Goal: Task Accomplishment & Management: Use online tool/utility

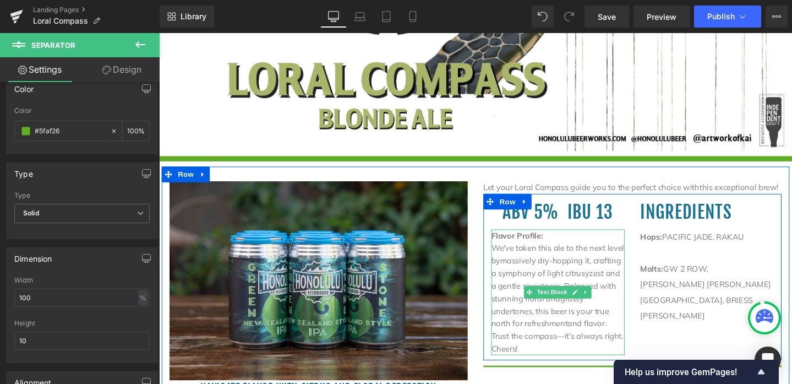
scroll to position [377, 0]
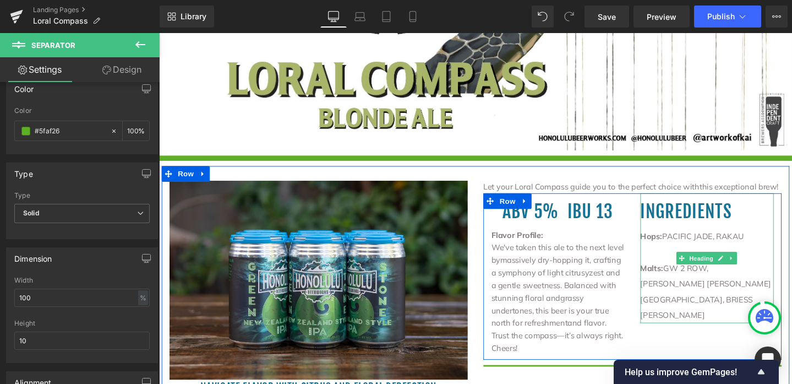
click at [713, 242] on div "Hops: PACIFIC JADE, RAKAU" at bounding box center [736, 247] width 140 height 17
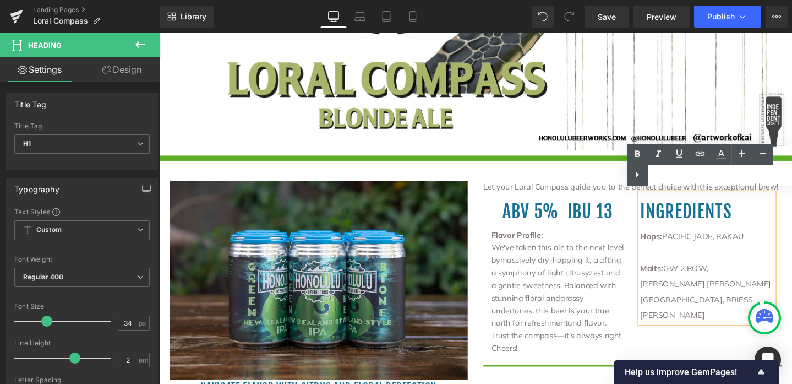
click at [690, 244] on div "Hops: PACIFIC JADE, RAKAU" at bounding box center [736, 247] width 140 height 17
drag, startPoint x: 690, startPoint y: 244, endPoint x: 778, endPoint y: 245, distance: 88.1
click at [778, 245] on div "Hops: PACIFIC JADE, RAKAU" at bounding box center [736, 247] width 140 height 17
paste div
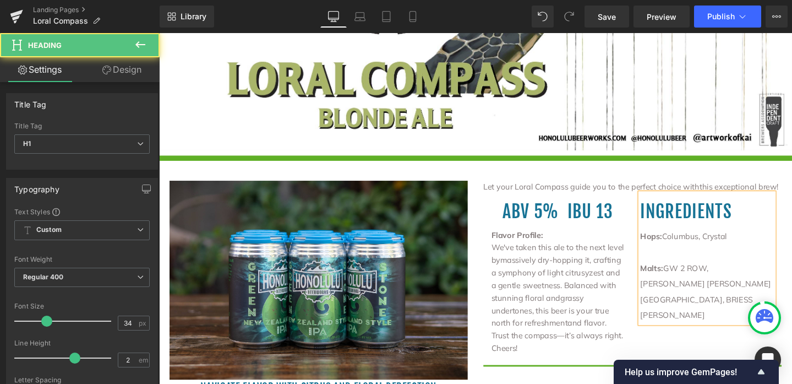
click at [690, 277] on div "Malts: GW 2 ROW, [PERSON_NAME] [PERSON_NAME] [GEOGRAPHIC_DATA], [PERSON_NAME]" at bounding box center [736, 305] width 140 height 66
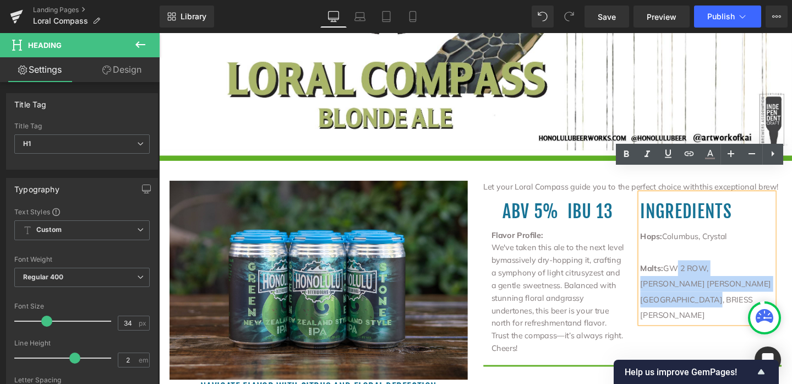
drag, startPoint x: 691, startPoint y: 277, endPoint x: 757, endPoint y: 306, distance: 72.5
click at [757, 306] on div "Malts: GW 2 ROW, [PERSON_NAME] [PERSON_NAME] [GEOGRAPHIC_DATA], [PERSON_NAME]" at bounding box center [736, 305] width 140 height 66
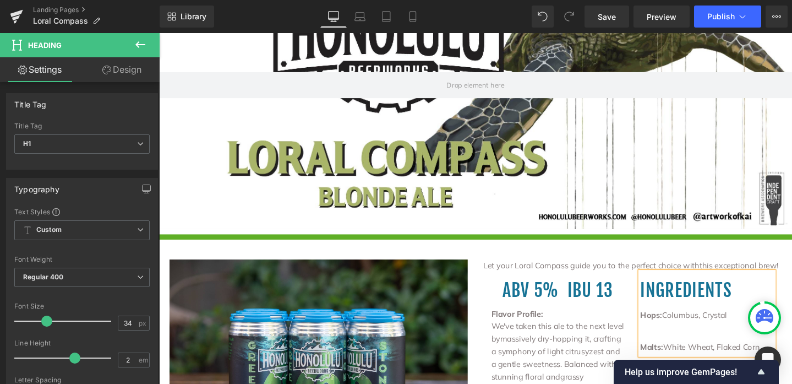
scroll to position [217, 0]
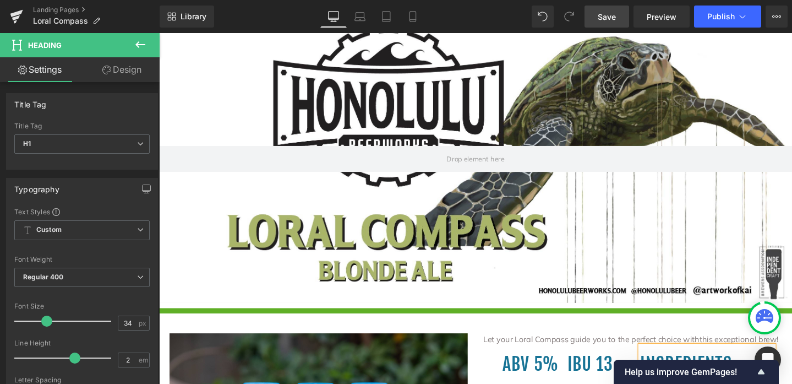
click at [616, 23] on link "Save" at bounding box center [607, 17] width 45 height 22
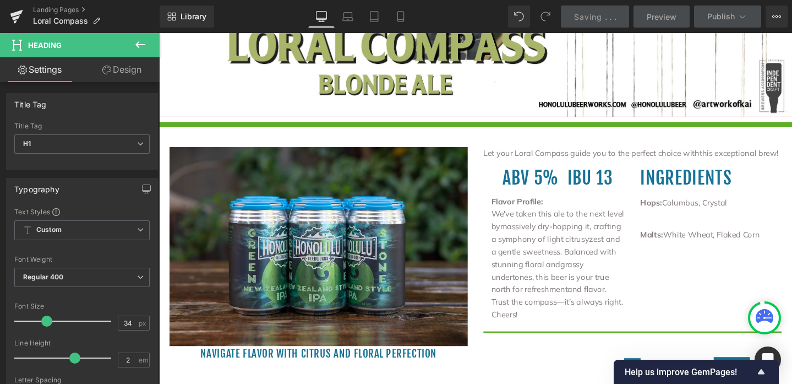
scroll to position [502, 0]
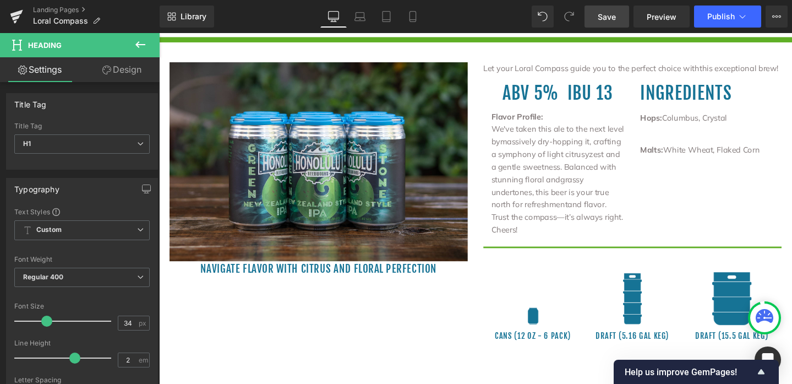
click at [618, 15] on link "Save" at bounding box center [607, 17] width 45 height 22
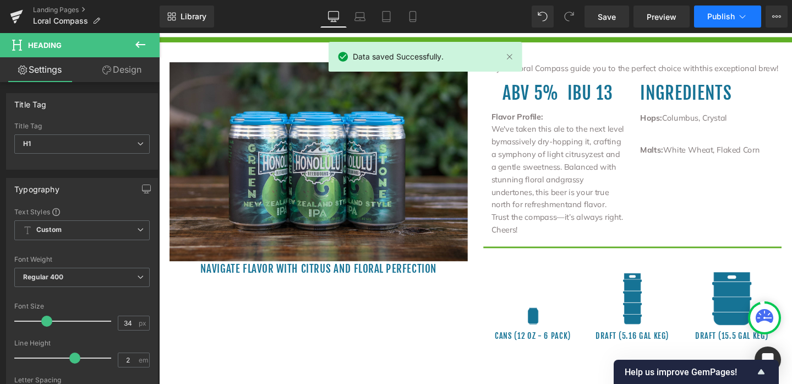
click at [742, 13] on icon at bounding box center [742, 16] width 11 height 11
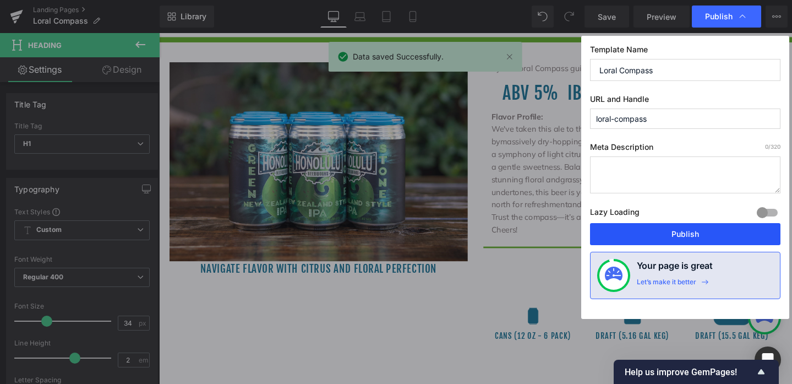
click at [706, 235] on button "Publish" at bounding box center [685, 234] width 191 height 22
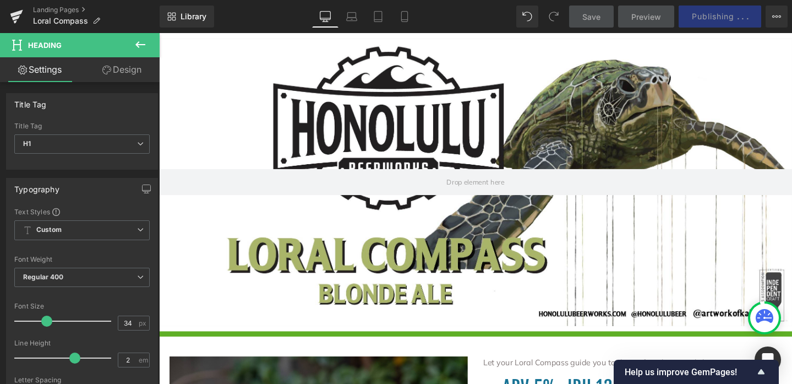
scroll to position [216, 0]
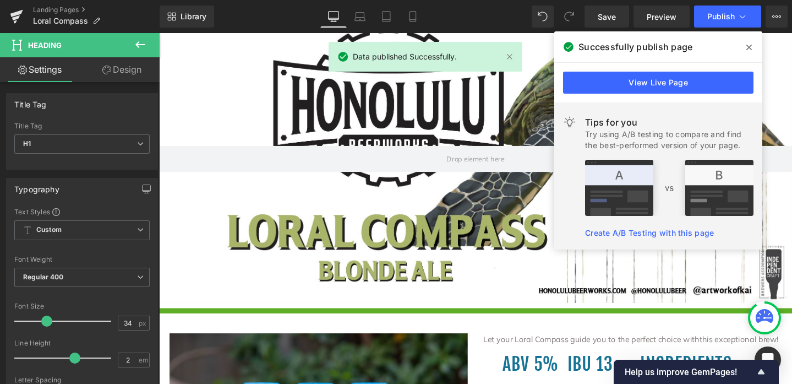
click at [748, 50] on icon at bounding box center [750, 47] width 6 height 9
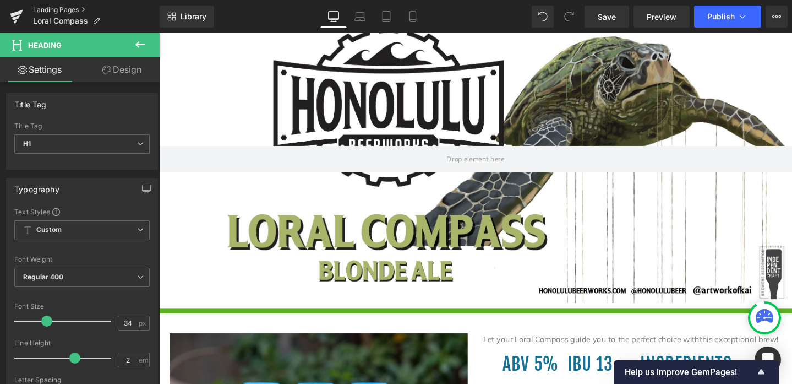
click at [80, 8] on link "Landing Pages" at bounding box center [96, 10] width 127 height 9
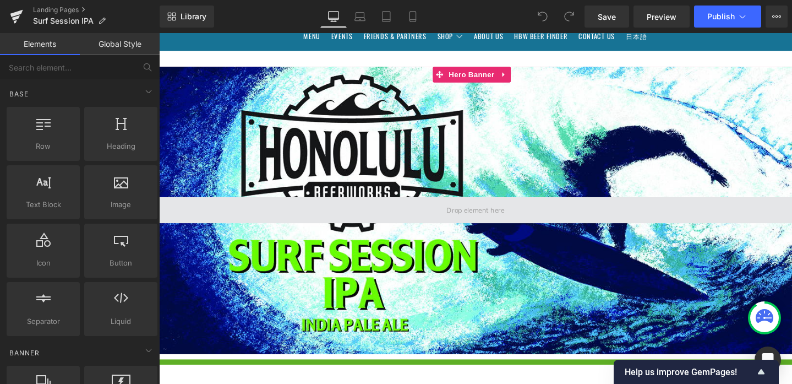
scroll to position [230, 0]
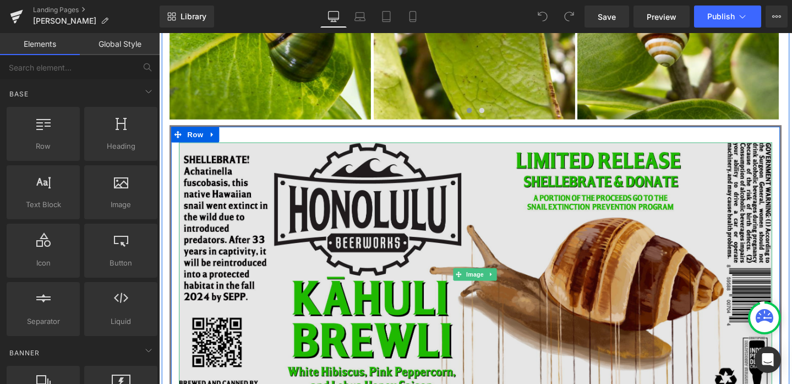
scroll to position [547, 0]
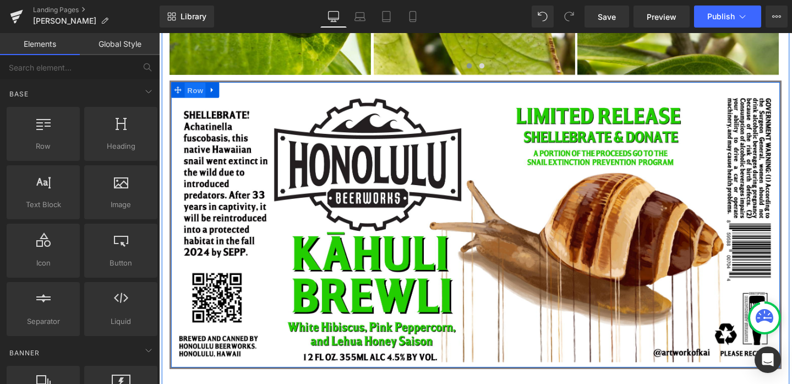
click at [189, 93] on span "Row" at bounding box center [197, 93] width 22 height 17
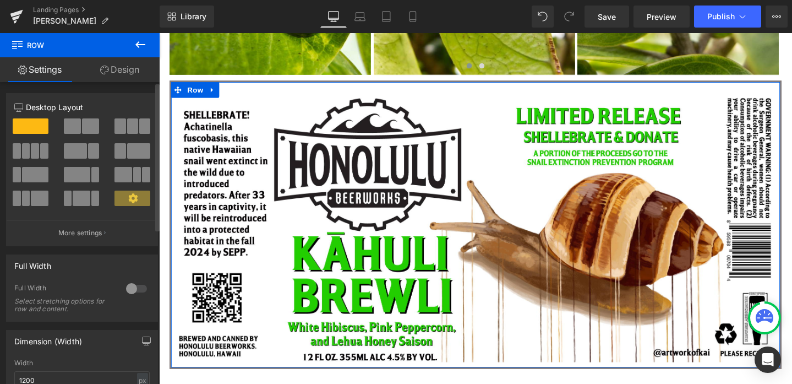
click at [131, 123] on span at bounding box center [132, 125] width 11 height 15
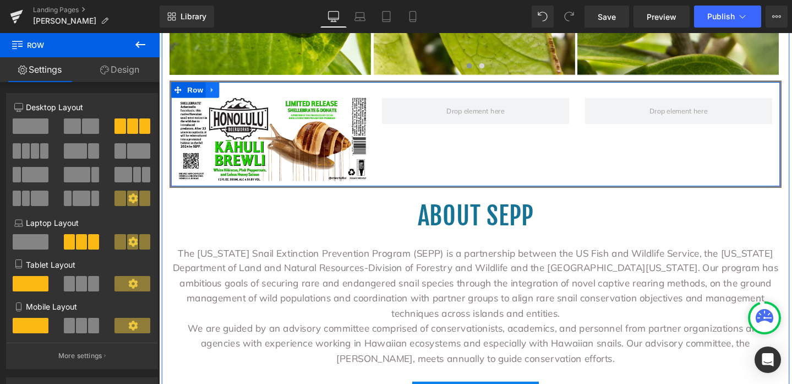
click at [216, 91] on link at bounding box center [215, 93] width 14 height 17
click at [227, 93] on icon at bounding box center [230, 93] width 8 height 8
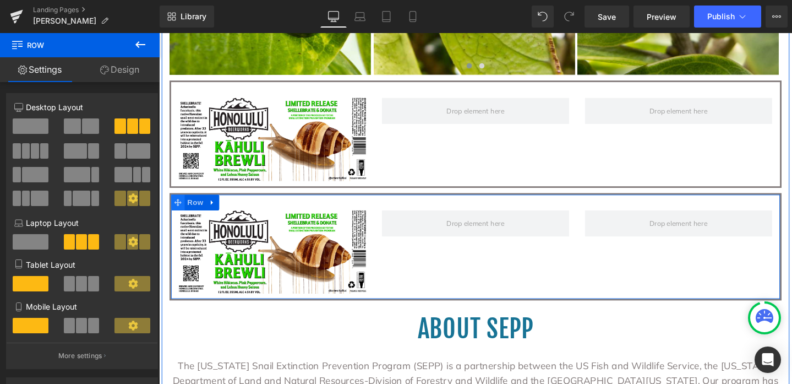
click at [178, 209] on icon at bounding box center [179, 212] width 8 height 8
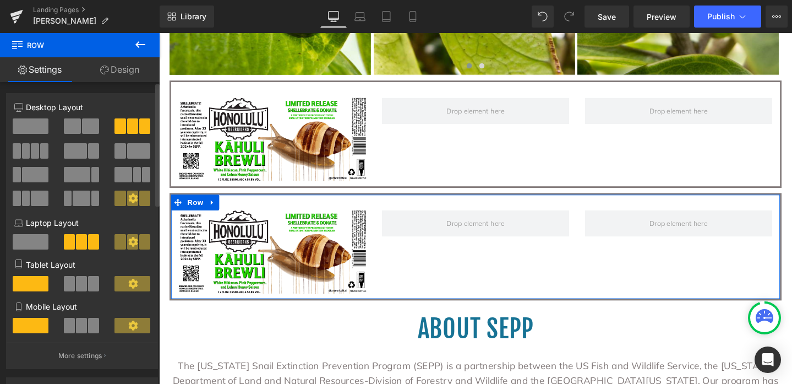
click at [32, 128] on span at bounding box center [31, 125] width 36 height 15
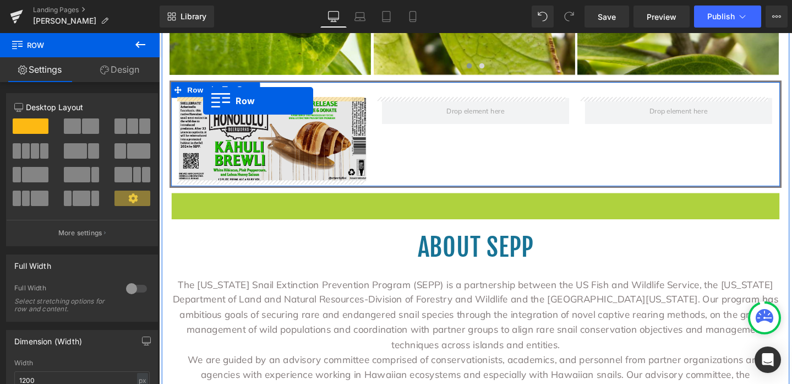
drag, startPoint x: 174, startPoint y: 210, endPoint x: 205, endPoint y: 104, distance: 110.3
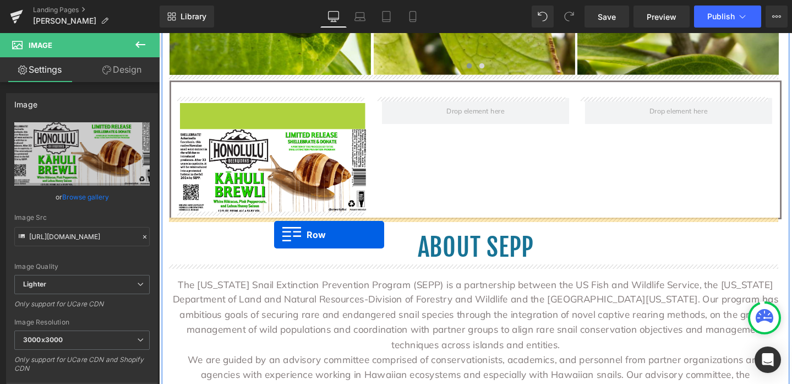
drag, startPoint x: 202, startPoint y: 113, endPoint x: 280, endPoint y: 245, distance: 153.4
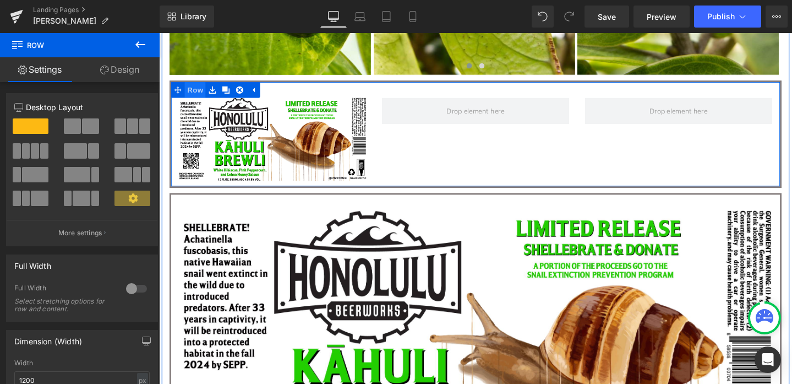
click at [193, 92] on span "Row" at bounding box center [197, 93] width 22 height 17
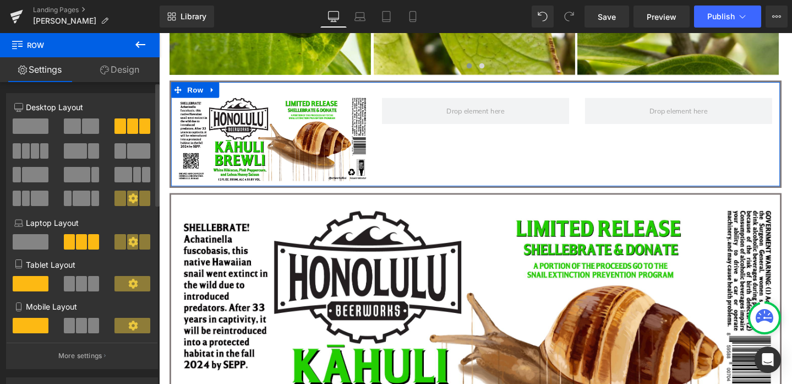
click at [29, 128] on span at bounding box center [31, 125] width 36 height 15
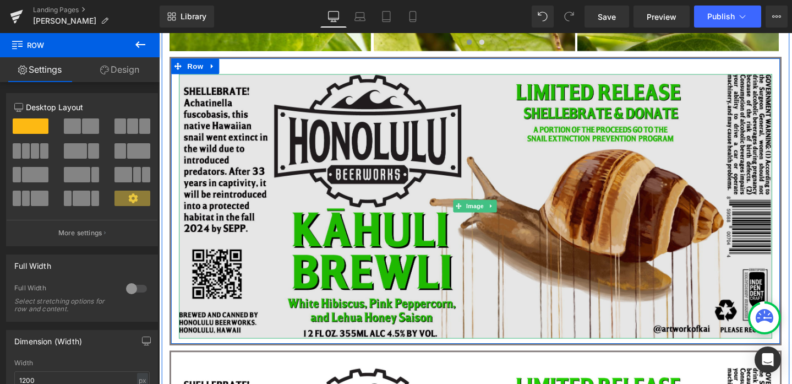
scroll to position [727, 0]
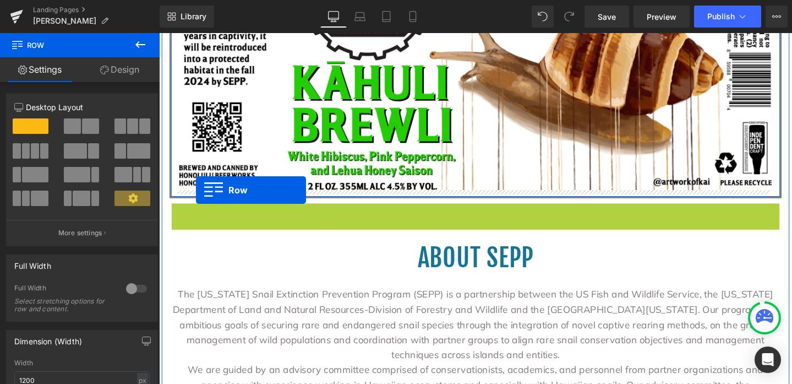
drag, startPoint x: 175, startPoint y: 217, endPoint x: 198, endPoint y: 198, distance: 30.1
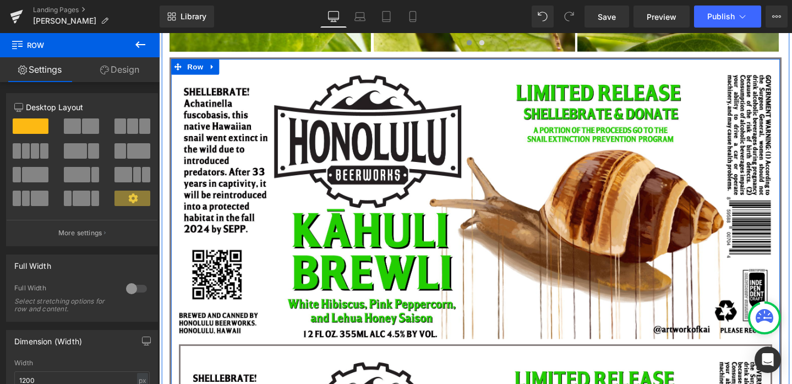
scroll to position [786, 0]
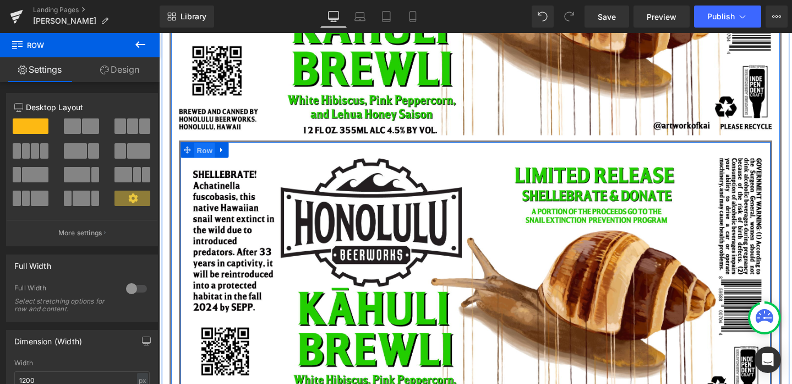
click at [202, 159] on span "Row" at bounding box center [207, 156] width 22 height 17
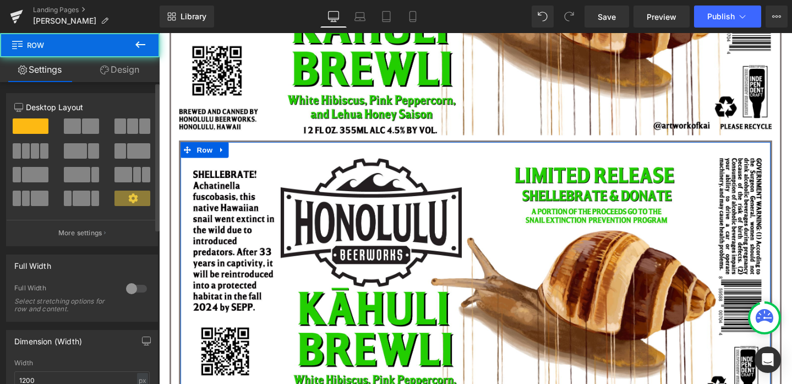
click at [122, 129] on span at bounding box center [120, 125] width 11 height 15
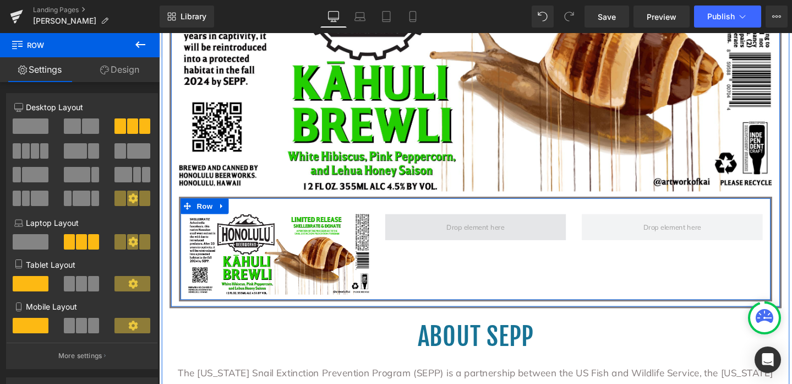
scroll to position [722, 0]
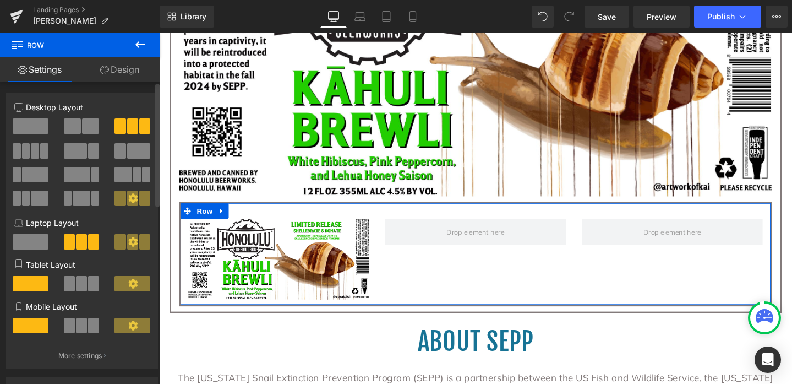
click at [79, 126] on button at bounding box center [82, 125] width 37 height 15
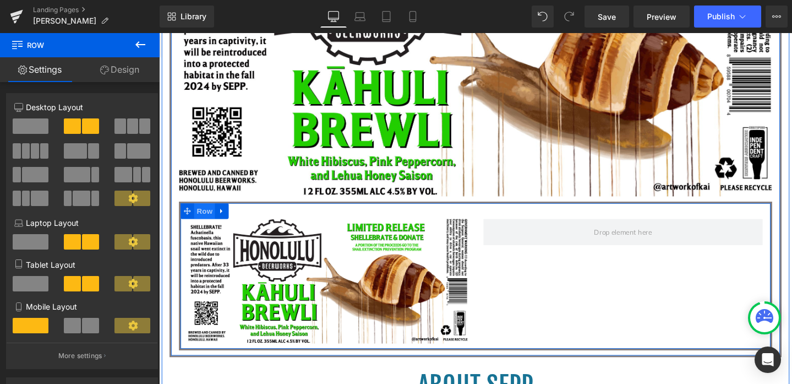
click at [202, 219] on span "Row" at bounding box center [207, 220] width 22 height 17
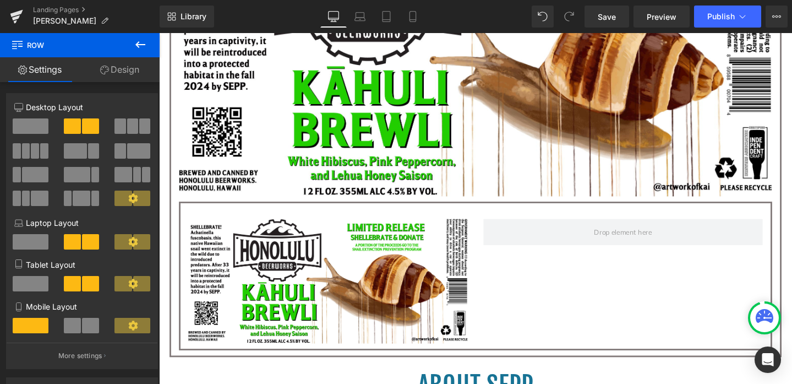
click at [145, 39] on icon at bounding box center [140, 44] width 13 height 13
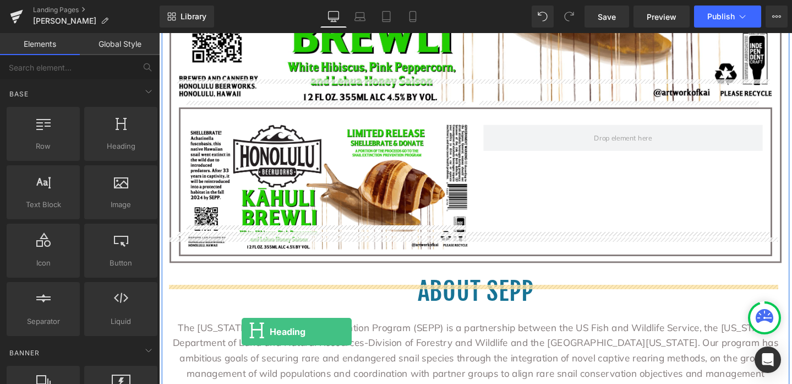
scroll to position [843, 0]
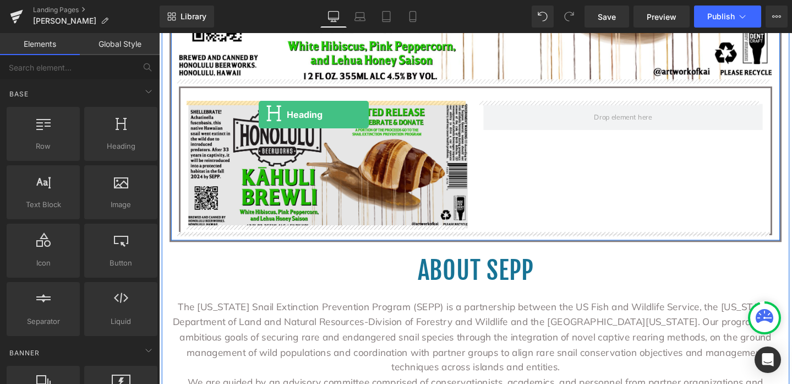
drag, startPoint x: 269, startPoint y: 171, endPoint x: 264, endPoint y: 119, distance: 52.1
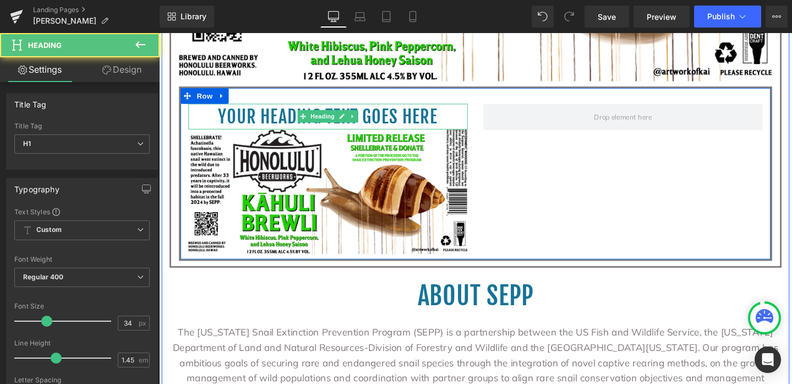
click at [448, 118] on h1 "Your heading text goes here" at bounding box center [337, 120] width 294 height 27
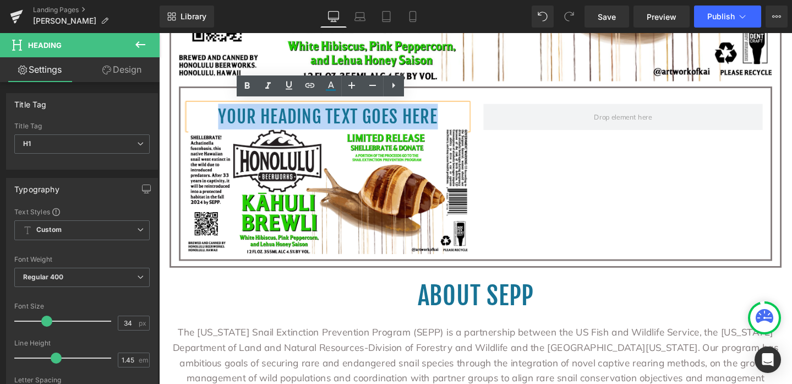
drag, startPoint x: 452, startPoint y: 118, endPoint x: 215, endPoint y: 122, distance: 237.4
click at [215, 122] on h1 "Your heading text goes here" at bounding box center [337, 120] width 294 height 27
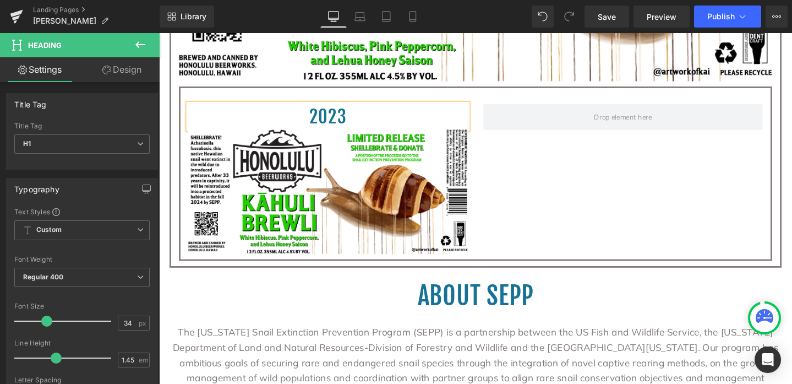
click at [591, 173] on div "2023 Heading Image Row" at bounding box center [492, 180] width 624 height 183
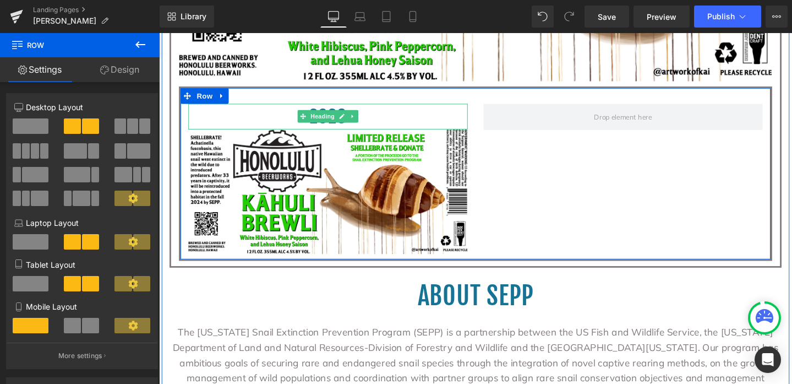
click at [381, 121] on h1 "2023" at bounding box center [337, 120] width 294 height 27
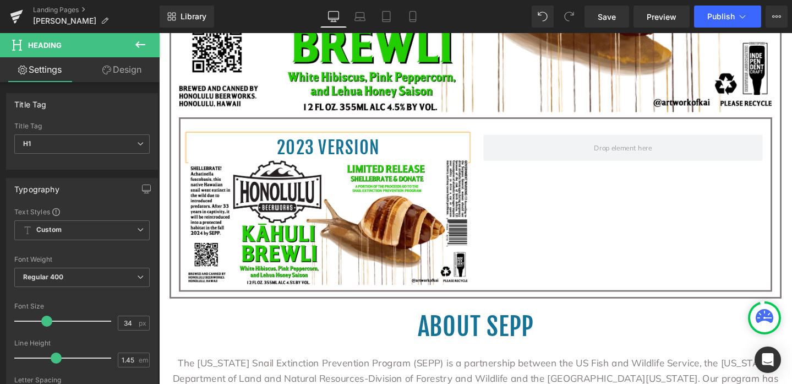
scroll to position [675, 0]
